Goal: Transaction & Acquisition: Purchase product/service

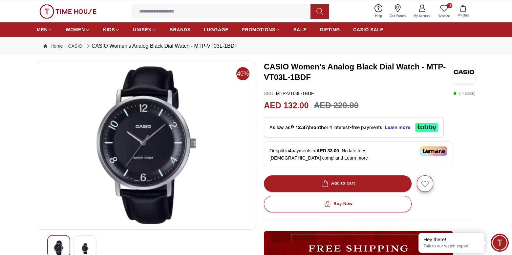
scroll to position [33, 0]
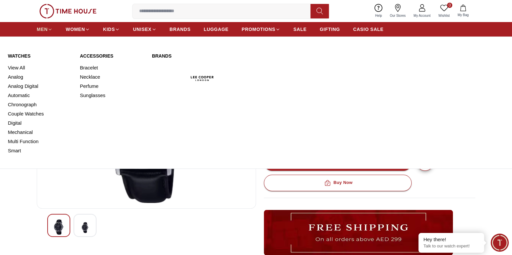
drag, startPoint x: 45, startPoint y: 31, endPoint x: 48, endPoint y: 38, distance: 8.5
click at [45, 31] on span "MEN" at bounding box center [42, 29] width 11 height 7
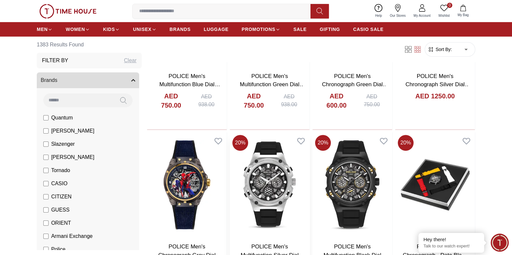
scroll to position [690, 0]
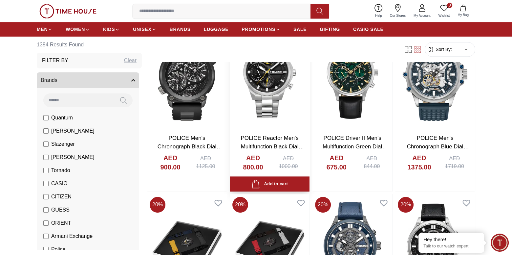
scroll to position [1281, 0]
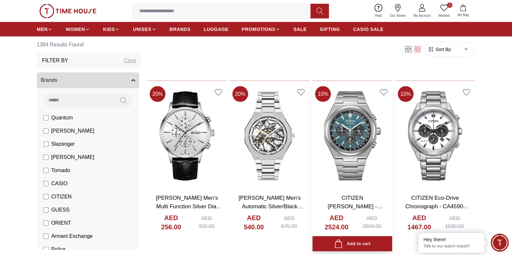
scroll to position [2069, 0]
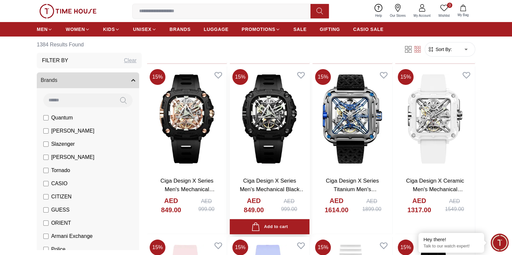
scroll to position [3087, 0]
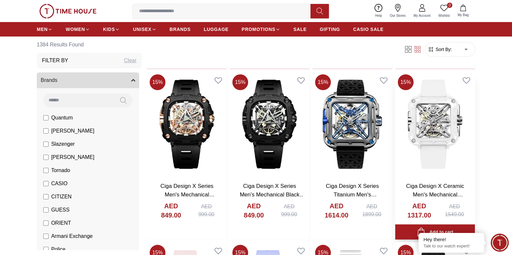
scroll to position [3054, 0]
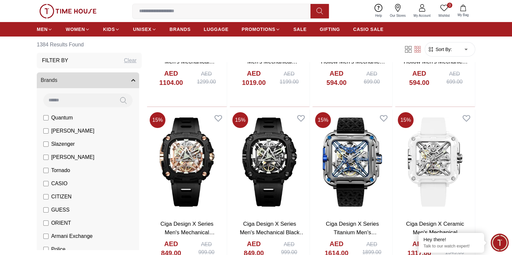
click at [95, 100] on input at bounding box center [78, 99] width 71 height 13
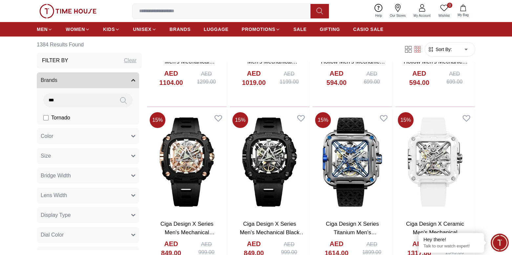
type input "***"
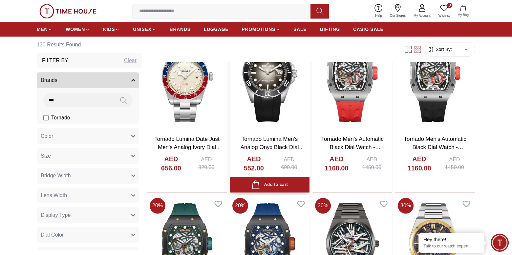
scroll to position [887, 0]
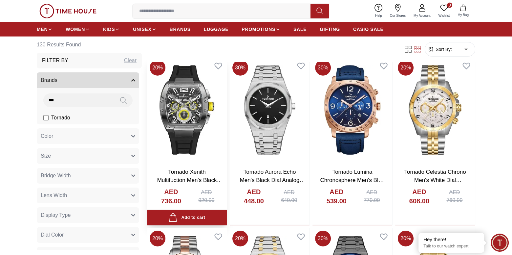
scroll to position [2595, 0]
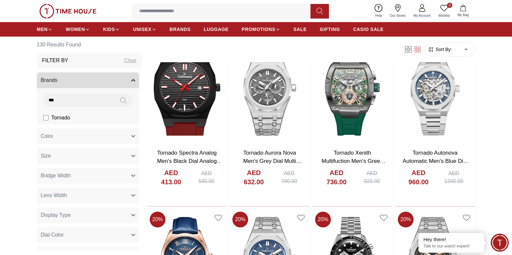
scroll to position [3613, 0]
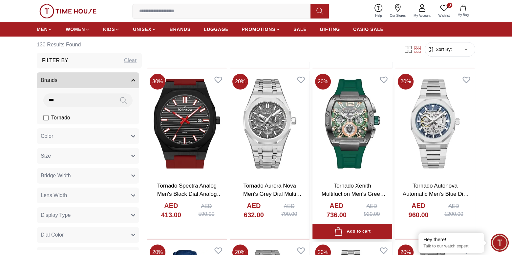
click at [354, 129] on img at bounding box center [353, 123] width 80 height 105
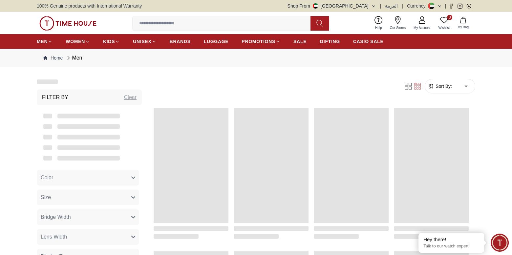
scroll to position [676, 0]
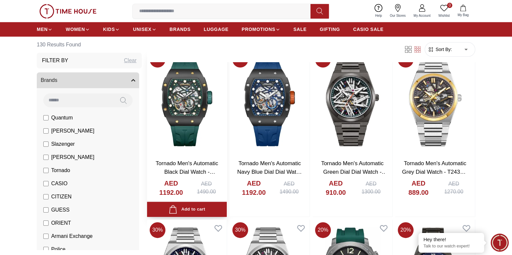
scroll to position [1070, 0]
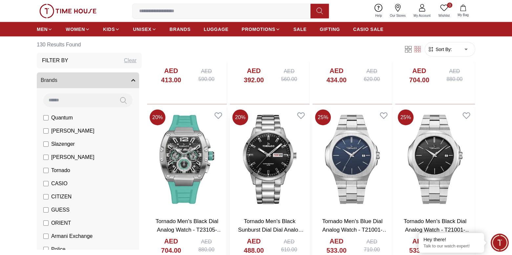
scroll to position [2055, 0]
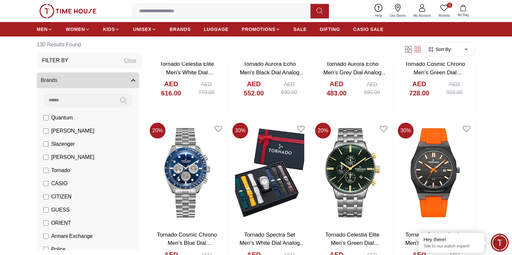
scroll to position [2909, 0]
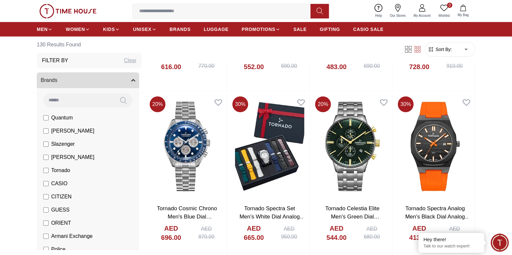
click at [73, 98] on input at bounding box center [78, 99] width 71 height 13
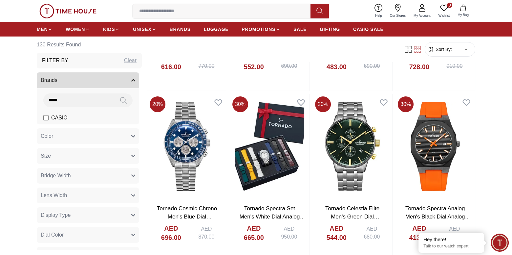
type input "*****"
click at [67, 118] on span "CASIO" at bounding box center [59, 118] width 16 height 8
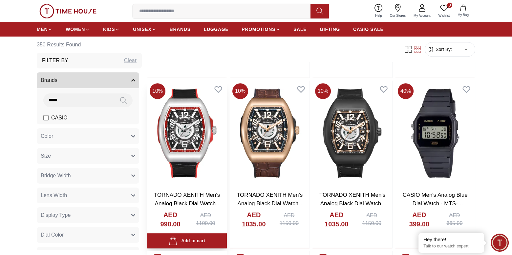
scroll to position [361, 0]
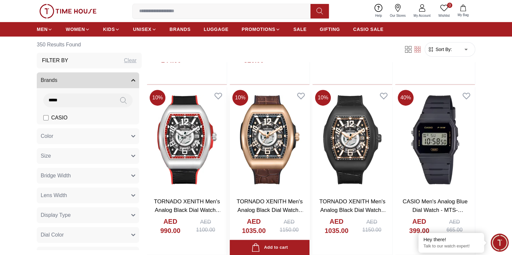
click at [272, 139] on img at bounding box center [270, 139] width 80 height 105
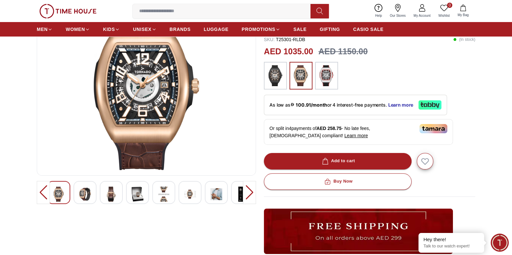
scroll to position [99, 0]
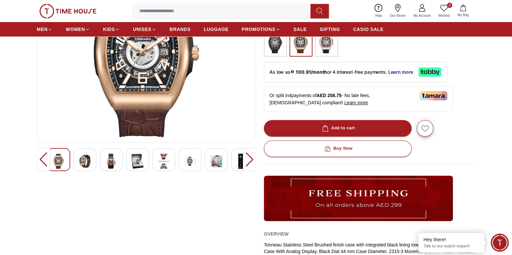
click at [112, 159] on img at bounding box center [111, 160] width 12 height 15
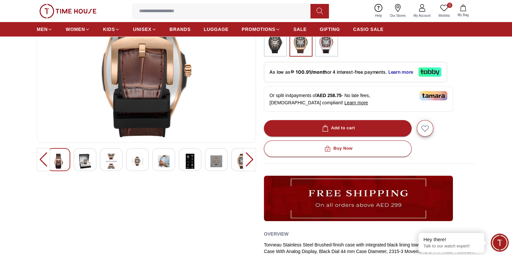
click at [82, 158] on img at bounding box center [85, 160] width 12 height 15
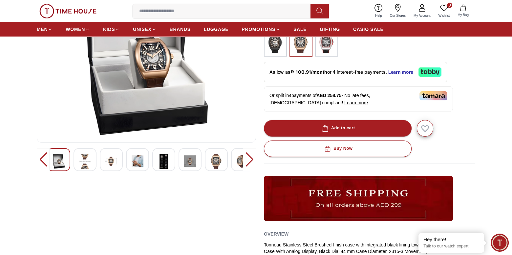
click at [139, 161] on img at bounding box center [138, 160] width 12 height 15
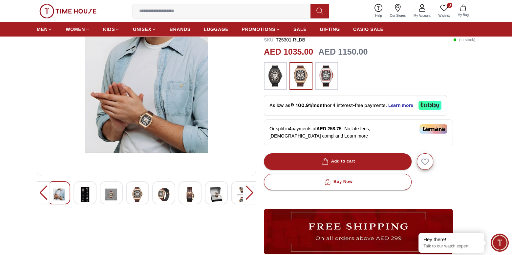
scroll to position [33, 0]
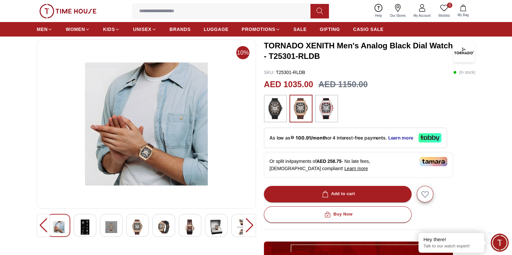
scroll to position [361, 0]
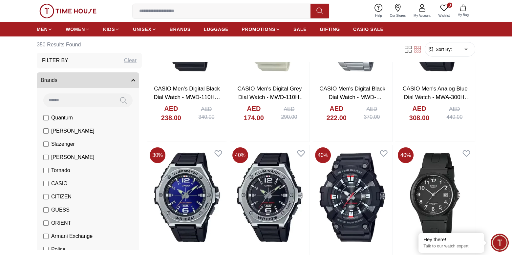
scroll to position [2299, 0]
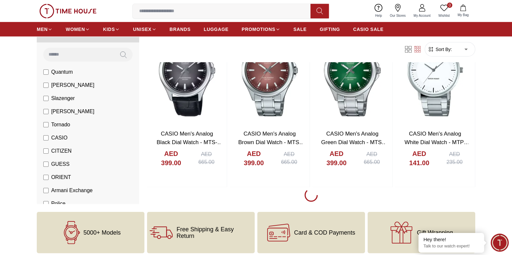
scroll to position [2529, 0]
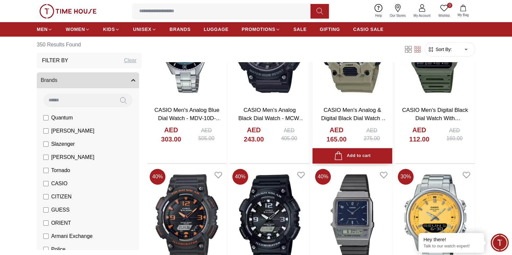
scroll to position [4040, 0]
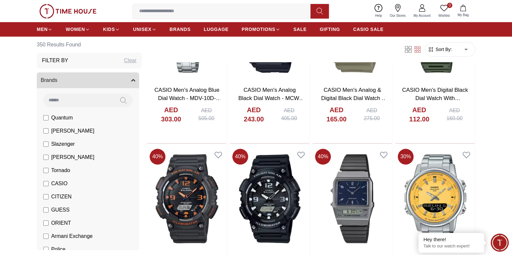
click at [58, 167] on span "Tornado" at bounding box center [60, 170] width 19 height 8
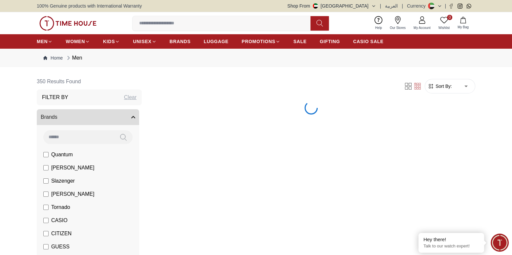
click at [58, 185] on li "Slazenger" at bounding box center [89, 180] width 100 height 13
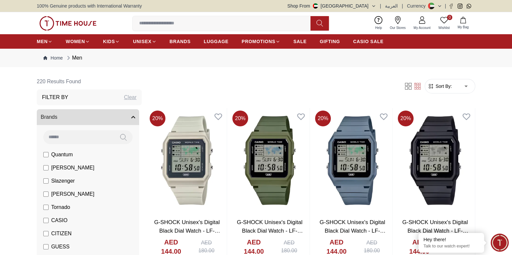
click at [63, 218] on span "CASIO" at bounding box center [59, 220] width 16 height 8
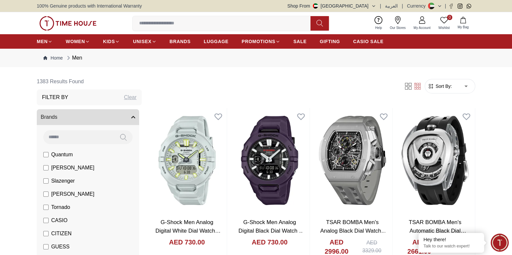
click at [88, 138] on input at bounding box center [78, 136] width 71 height 13
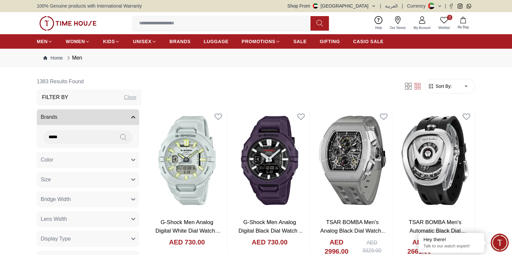
type input "*****"
click at [122, 136] on icon at bounding box center [123, 137] width 7 height 8
click at [120, 136] on icon at bounding box center [123, 137] width 7 height 8
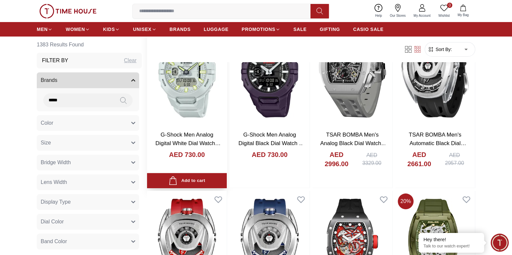
scroll to position [66, 0]
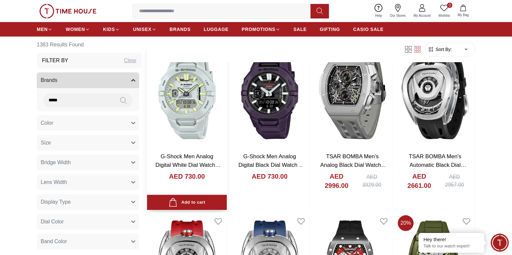
click at [189, 119] on img at bounding box center [187, 94] width 80 height 105
